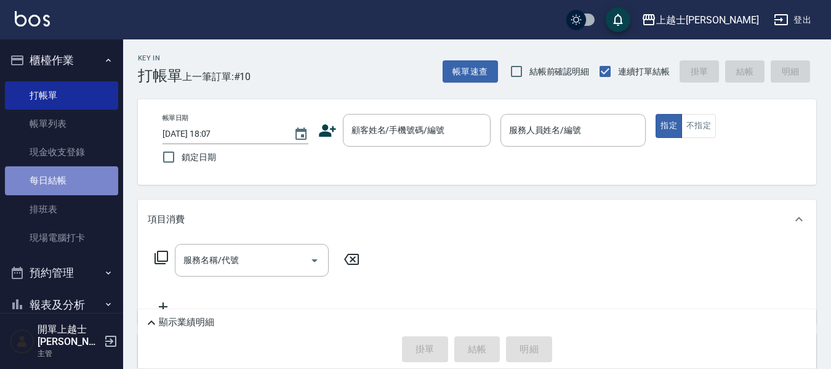
click at [73, 183] on link "每日結帳" at bounding box center [61, 180] width 113 height 28
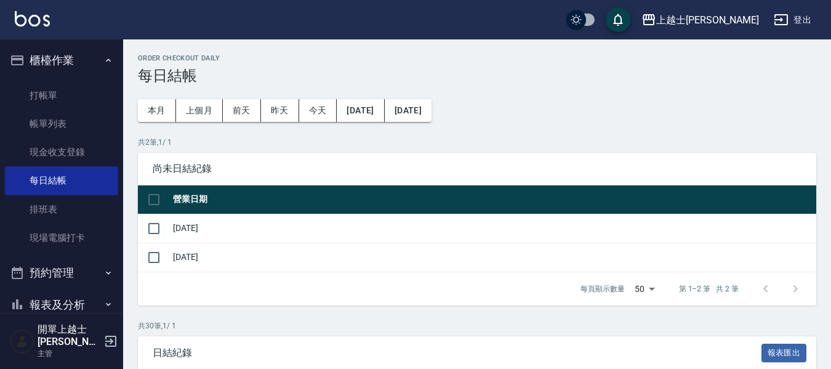
click at [152, 199] on input "checkbox" at bounding box center [154, 199] width 26 height 26
checkbox input "true"
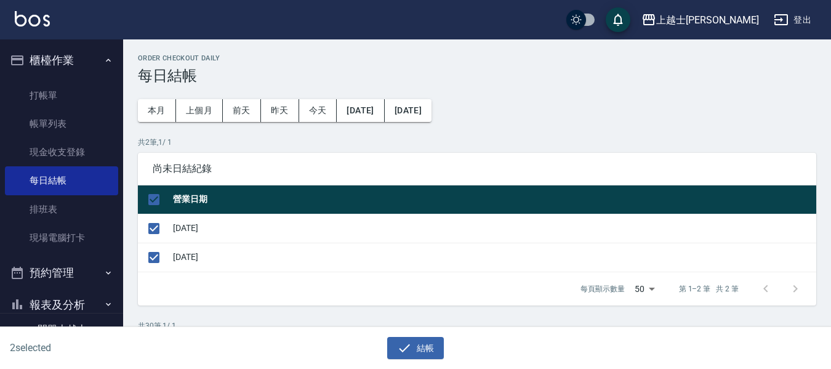
checkbox input "true"
click at [422, 347] on button "結帳" at bounding box center [415, 348] width 57 height 23
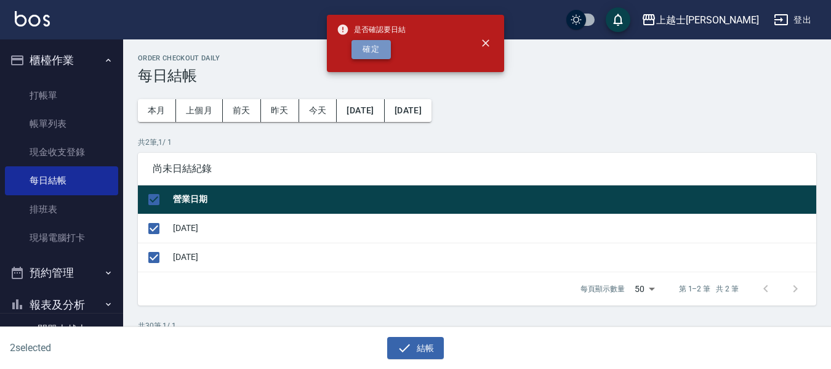
click at [376, 49] on button "確定" at bounding box center [370, 49] width 39 height 19
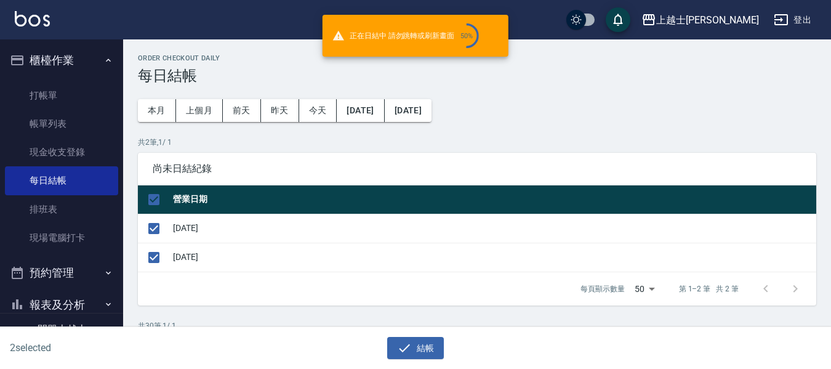
checkbox input "false"
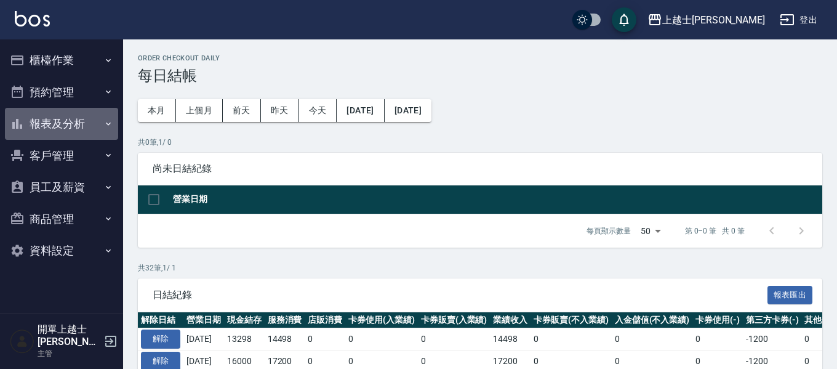
click at [83, 122] on button "報表及分析" at bounding box center [61, 124] width 113 height 32
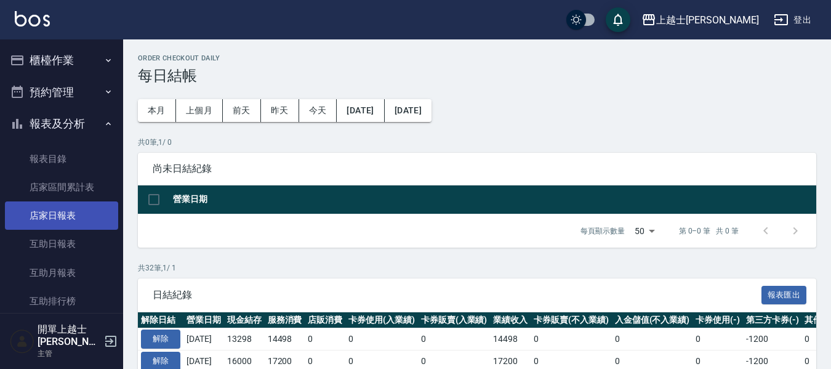
click at [79, 214] on link "店家日報表" at bounding box center [61, 215] width 113 height 28
